Goal: Transaction & Acquisition: Obtain resource

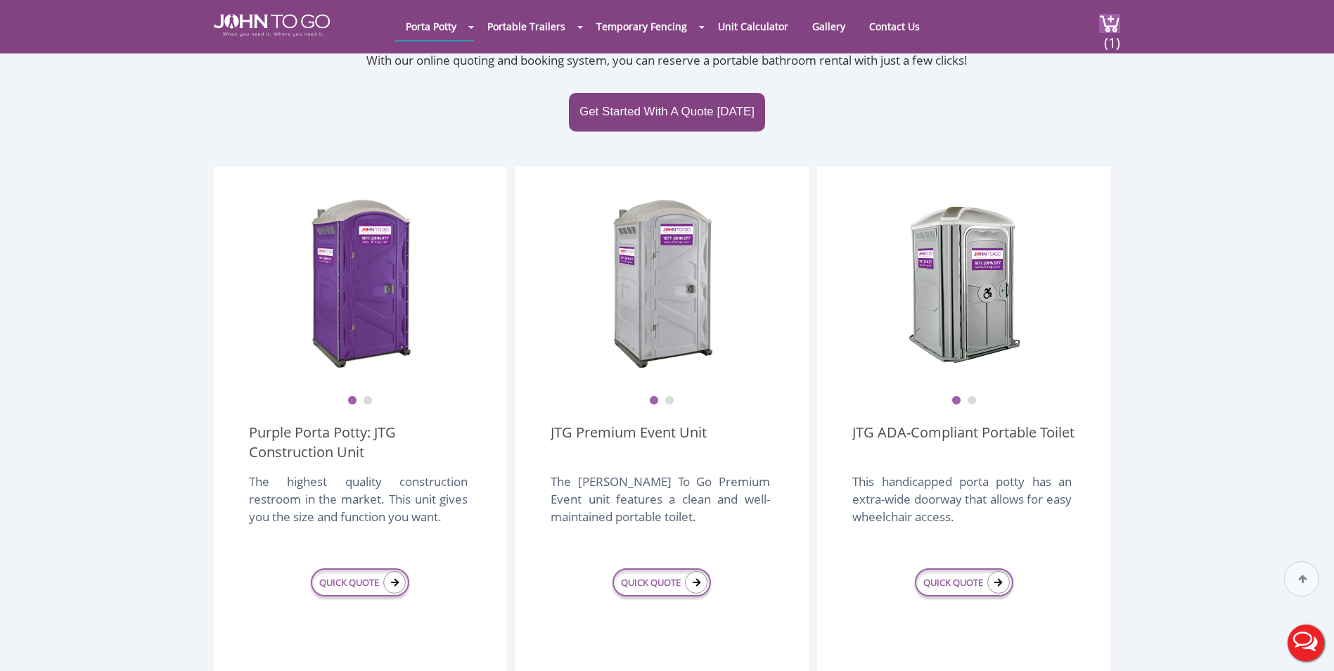
scroll to position [352, 0]
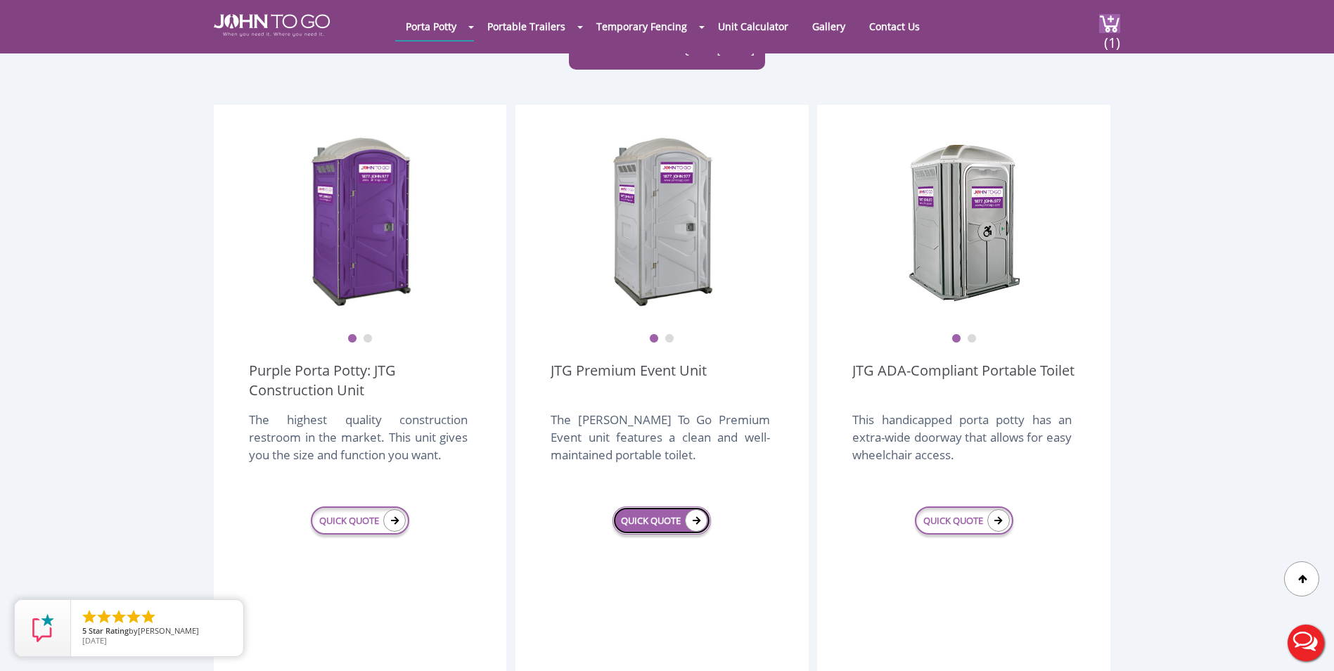
click at [652, 506] on link "QUICK QUOTE" at bounding box center [661, 520] width 98 height 28
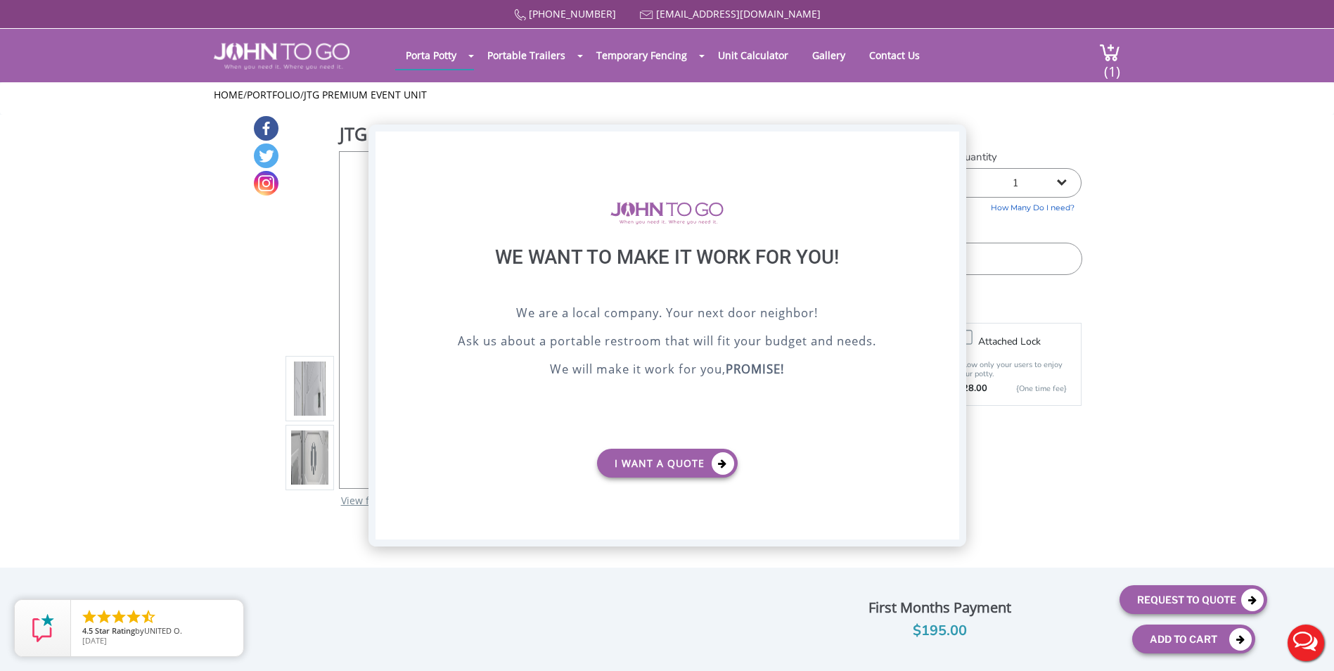
click at [941, 147] on div "X" at bounding box center [947, 143] width 22 height 24
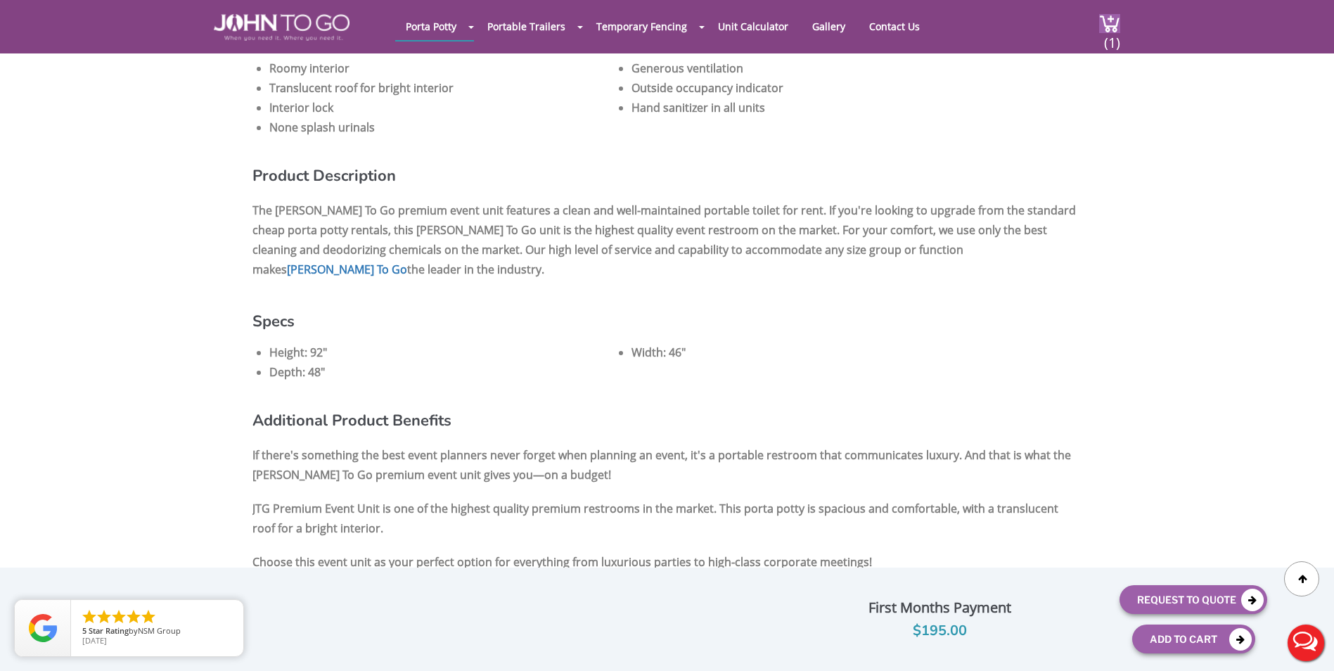
scroll to position [914, 0]
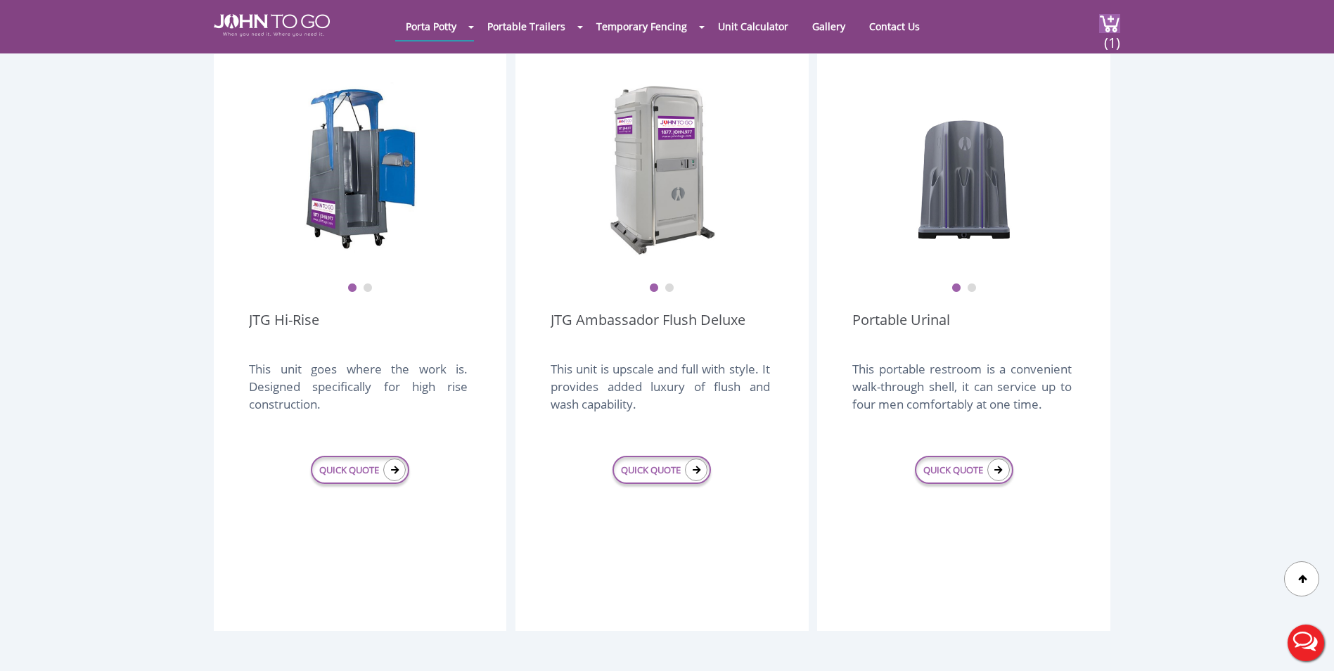
scroll to position [1025, 0]
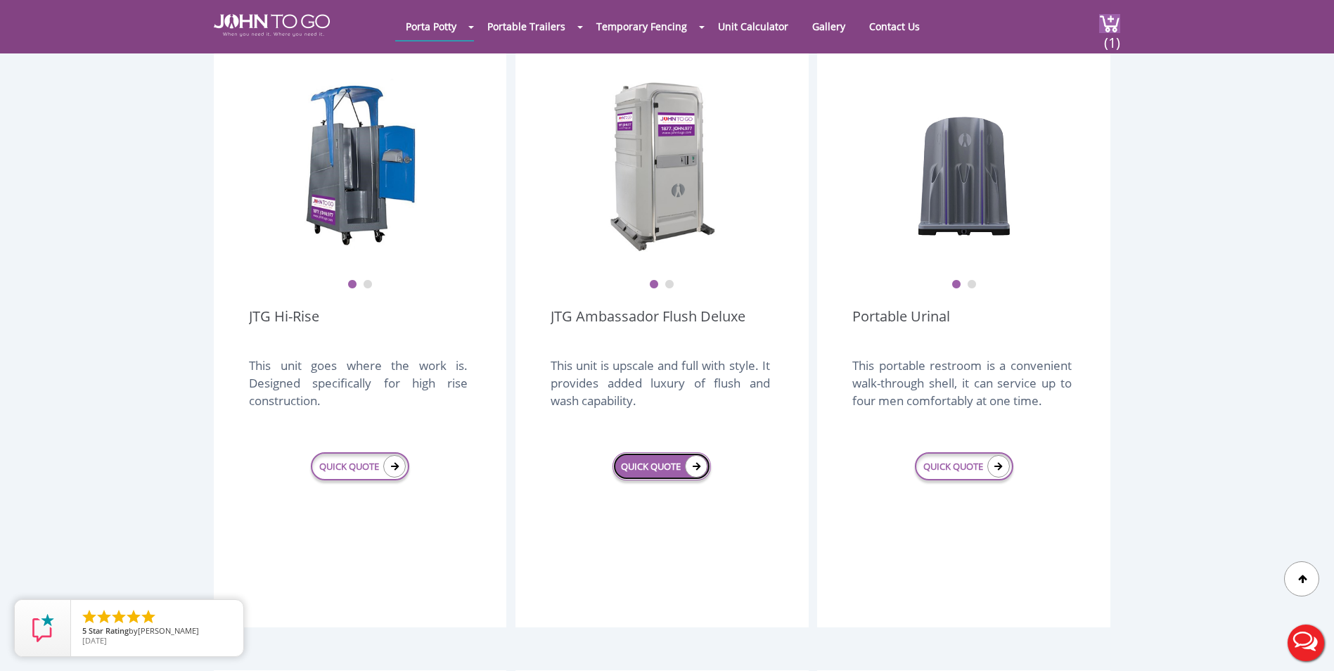
click at [664, 452] on link "QUICK QUOTE" at bounding box center [661, 466] width 98 height 28
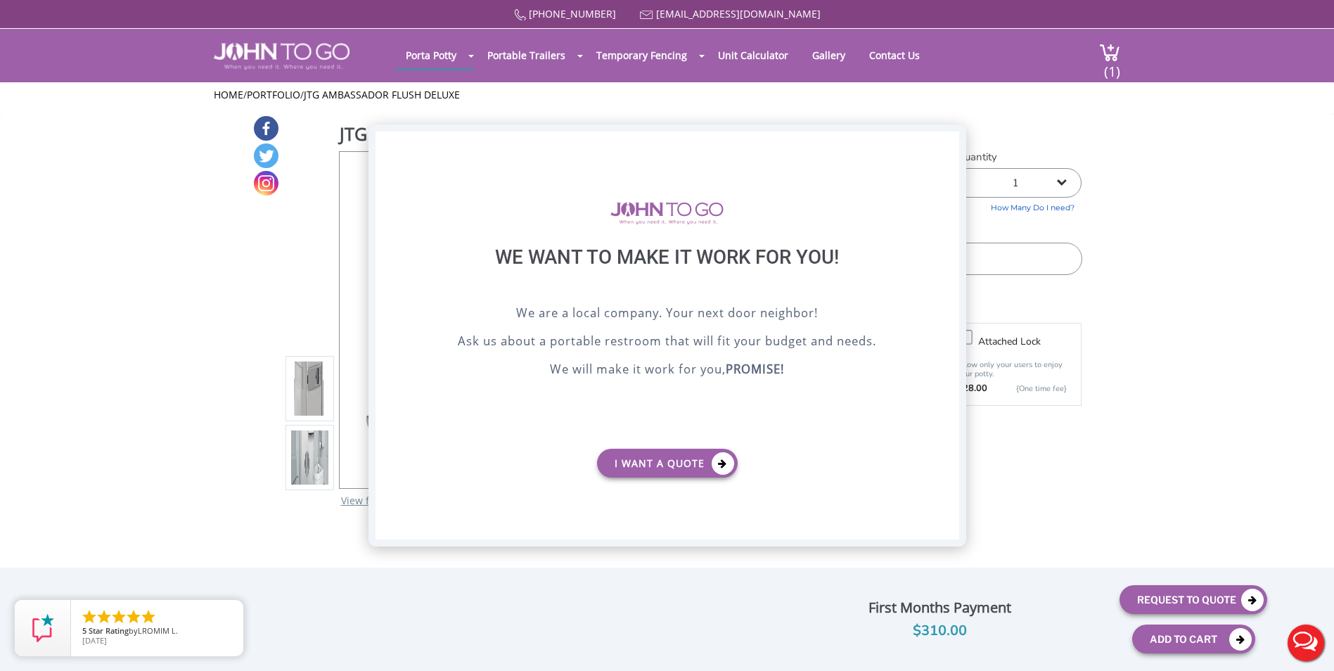
click at [951, 146] on div "X" at bounding box center [947, 143] width 22 height 24
